Goal: Register for event/course

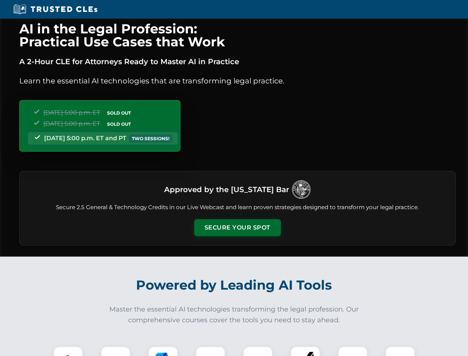
click at [237, 227] on button "Secure Your Spot" at bounding box center [237, 227] width 87 height 17
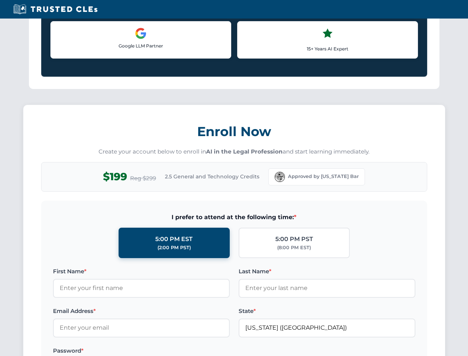
click at [116, 351] on label "Password *" at bounding box center [141, 350] width 177 height 9
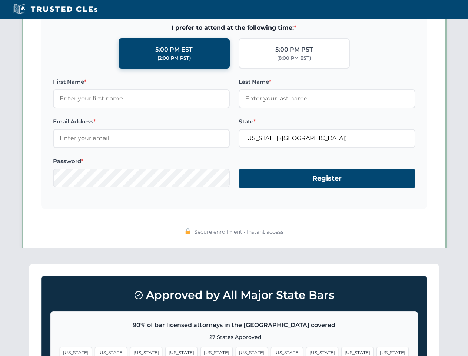
click at [271, 351] on span "[US_STATE]" at bounding box center [287, 352] width 32 height 11
click at [341, 351] on span "[US_STATE]" at bounding box center [357, 352] width 32 height 11
